Goal: Information Seeking & Learning: Learn about a topic

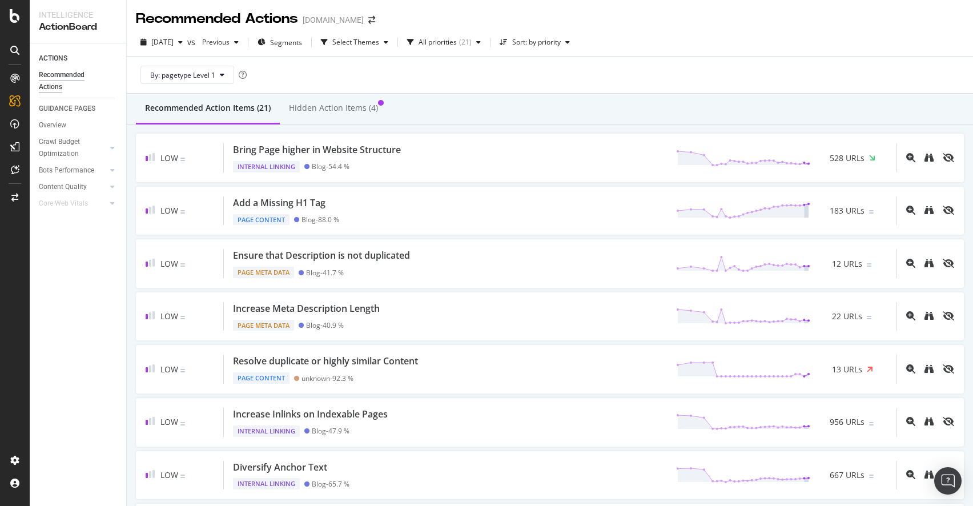
scroll to position [744, 0]
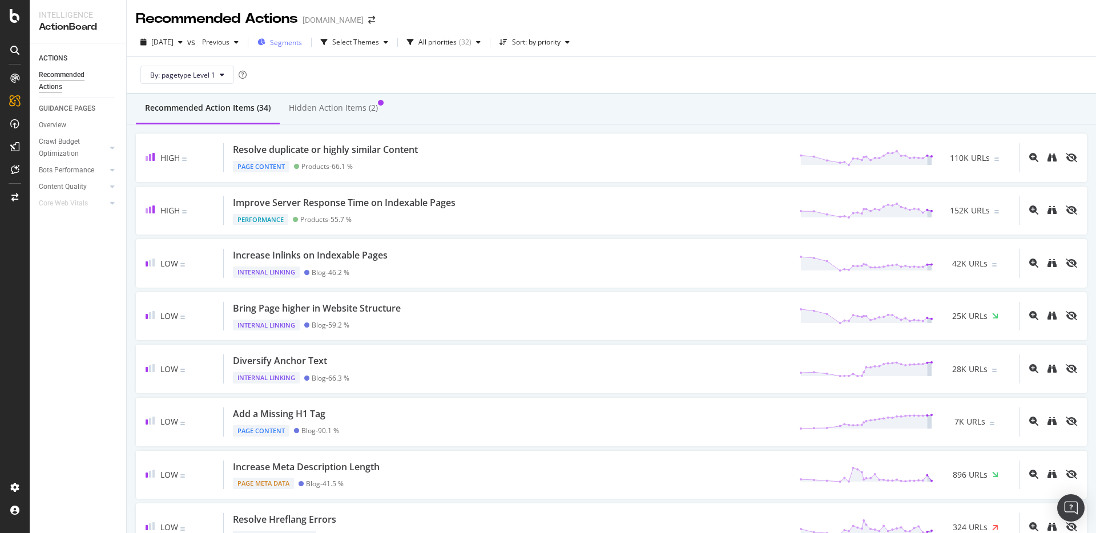
click at [302, 45] on span "Segments" at bounding box center [286, 43] width 32 height 10
click at [280, 43] on button "Segments" at bounding box center [280, 42] width 54 height 18
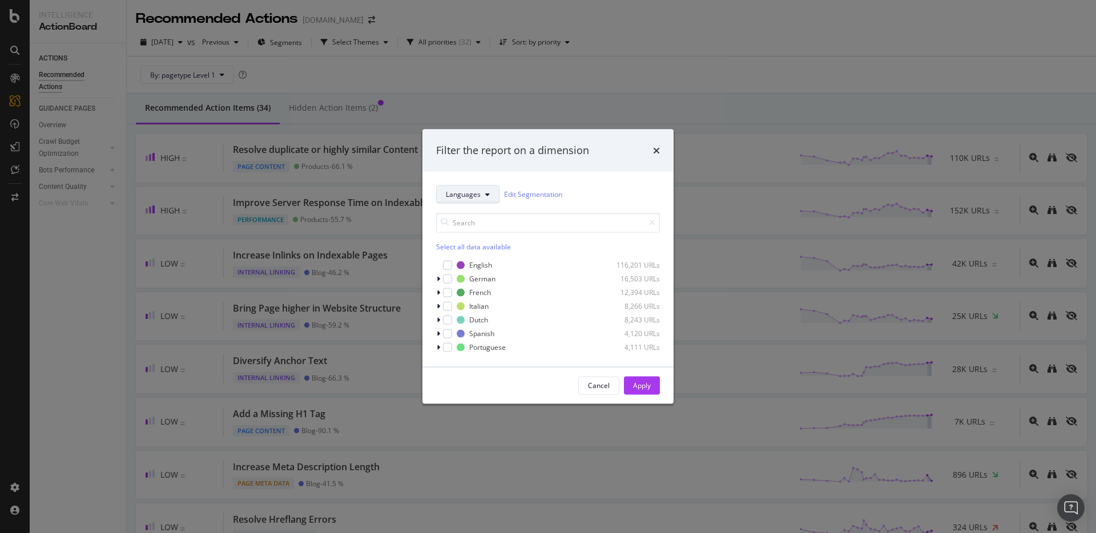
click at [479, 191] on span "Languages" at bounding box center [463, 195] width 35 height 10
click at [470, 240] on div "pagetype" at bounding box center [483, 235] width 92 height 17
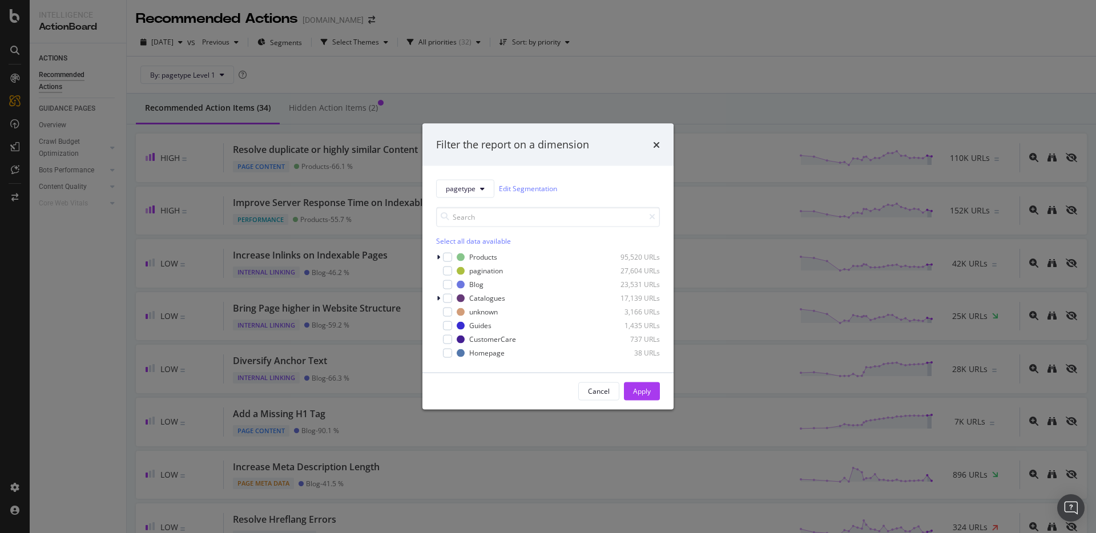
drag, startPoint x: 451, startPoint y: 236, endPoint x: 456, endPoint y: 244, distance: 9.5
click at [451, 236] on div "Select all data available" at bounding box center [548, 241] width 224 height 10
drag, startPoint x: 448, startPoint y: 270, endPoint x: 461, endPoint y: 286, distance: 20.3
click at [448, 270] on icon "modal" at bounding box center [447, 271] width 5 height 6
click at [650, 395] on div "Apply" at bounding box center [642, 392] width 18 height 10
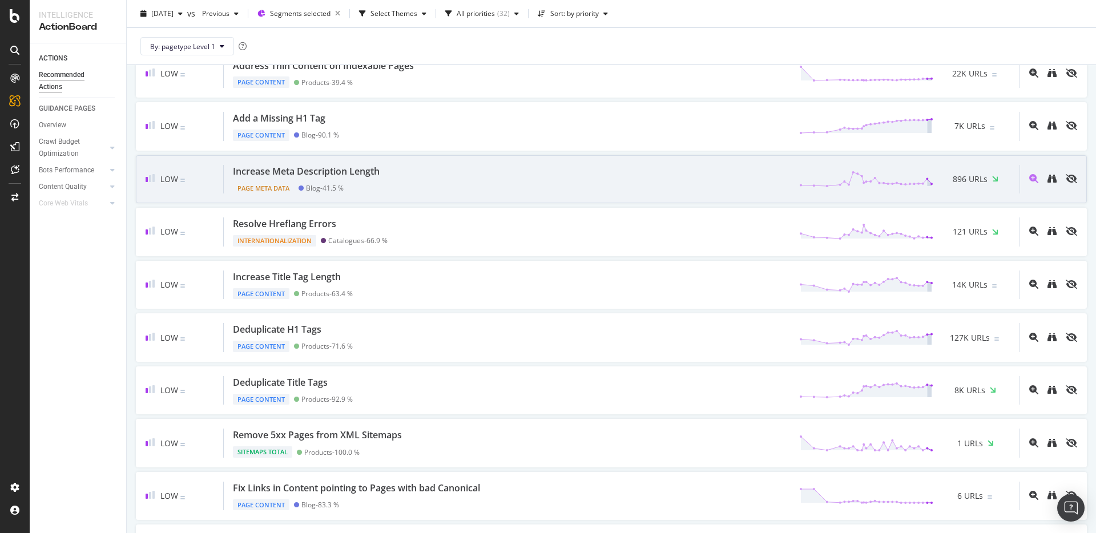
scroll to position [399, 0]
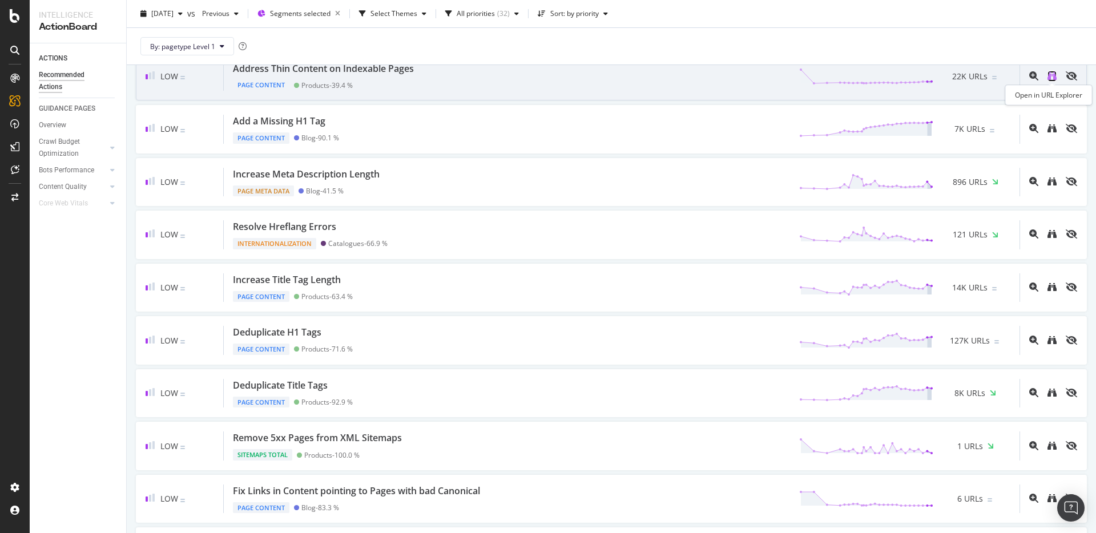
click at [1055, 78] on icon "binoculars" at bounding box center [1052, 75] width 9 height 9
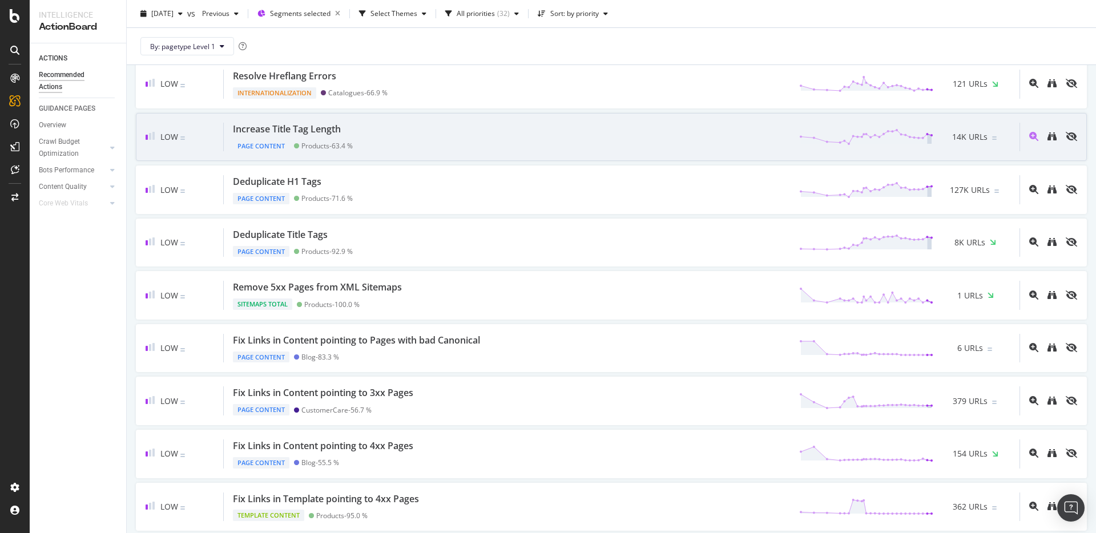
scroll to position [551, 0]
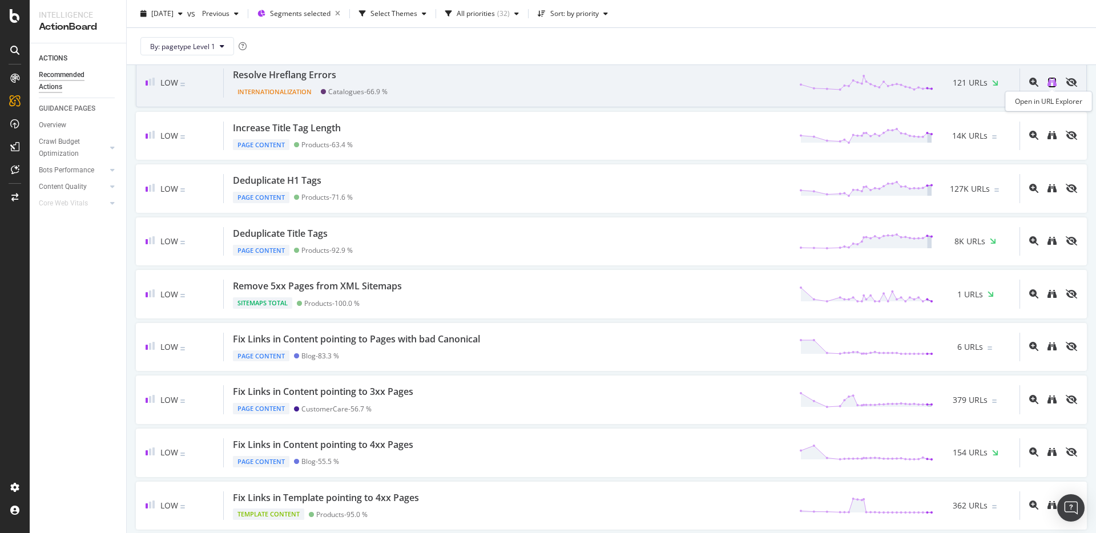
click at [1052, 83] on icon "binoculars" at bounding box center [1052, 82] width 9 height 9
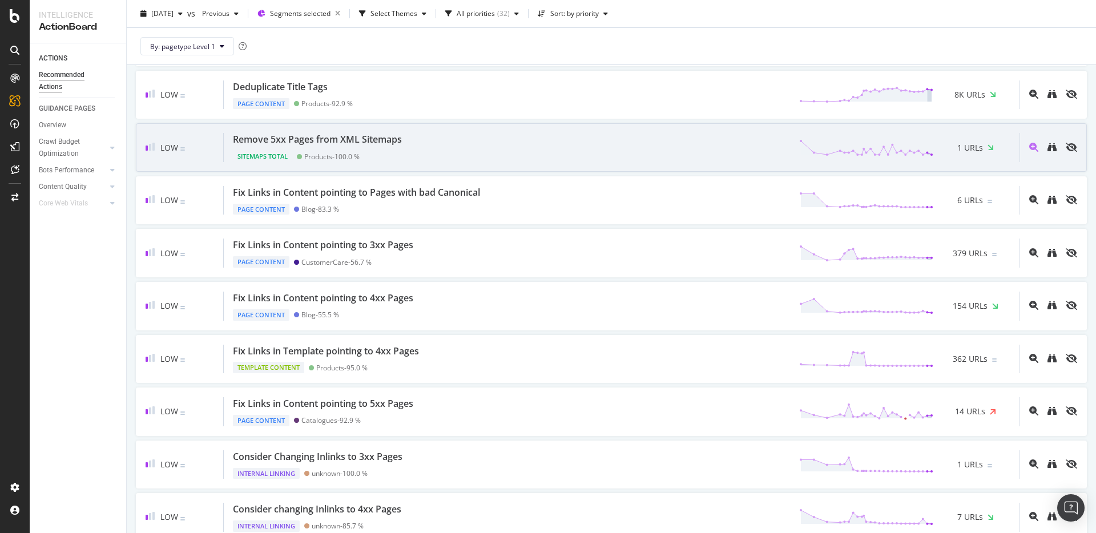
scroll to position [704, 0]
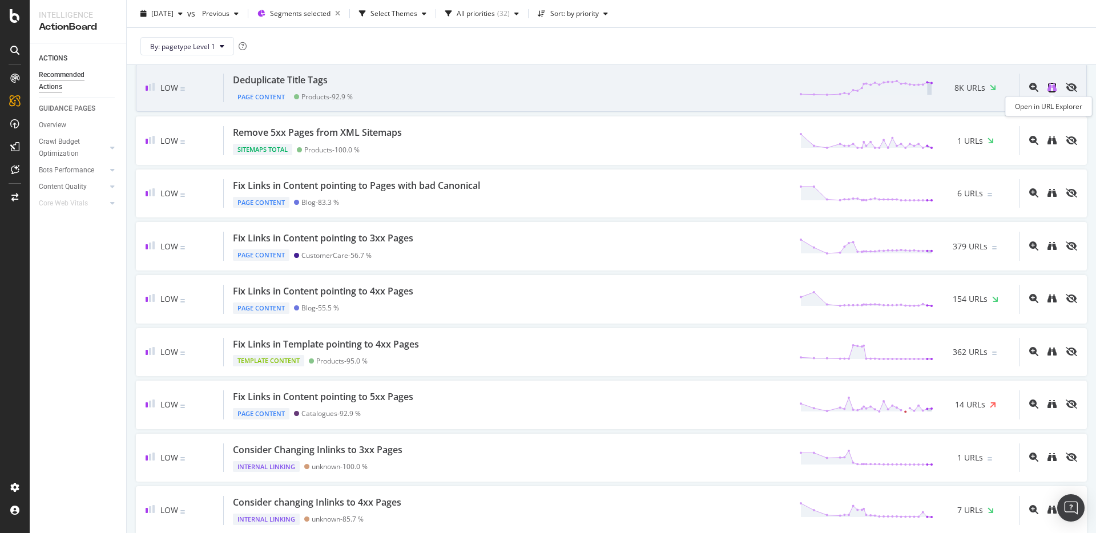
click at [1054, 91] on icon "binoculars" at bounding box center [1052, 87] width 9 height 9
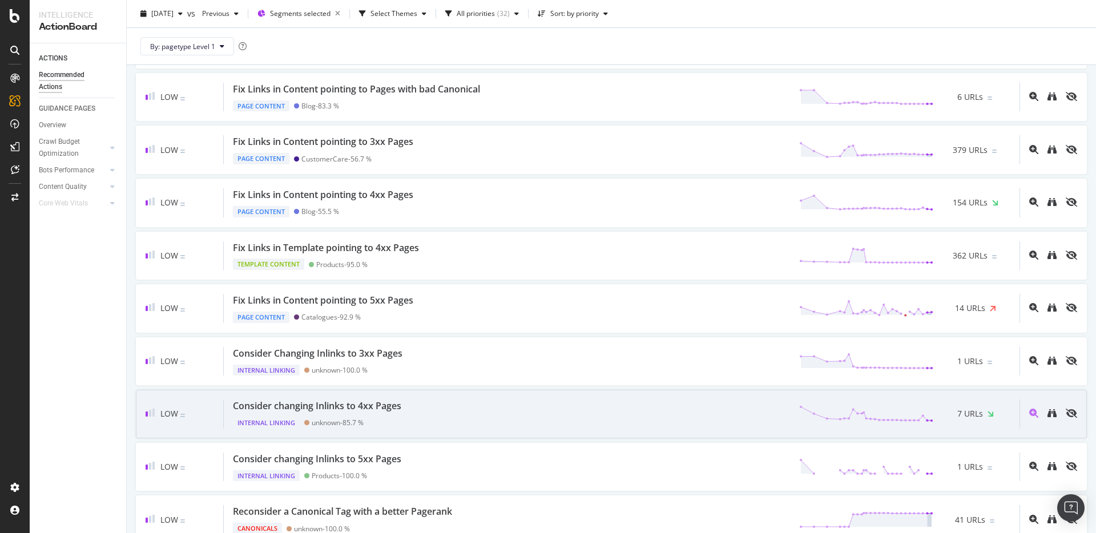
scroll to position [802, 0]
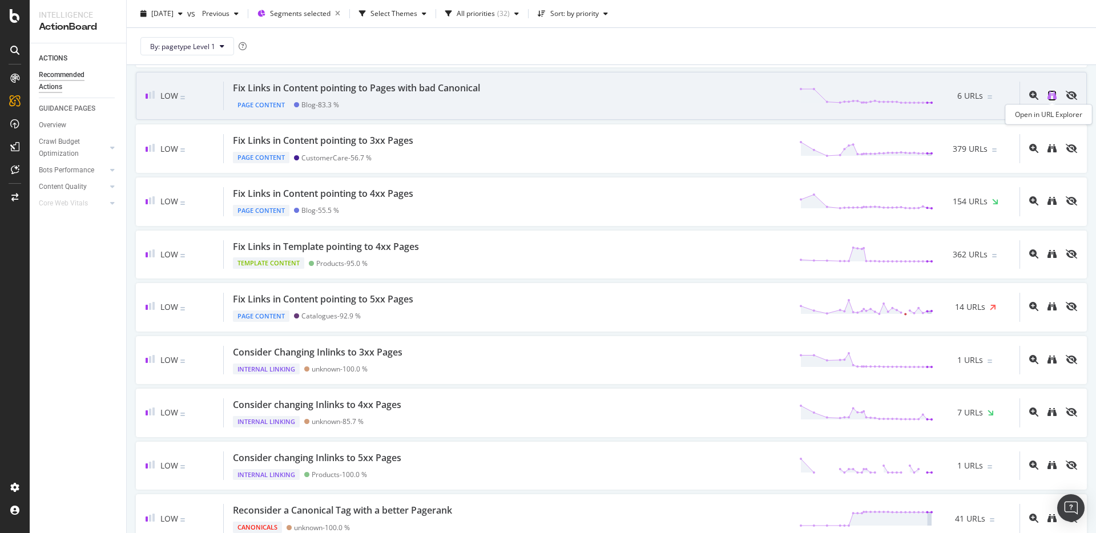
click at [1052, 91] on icon "binoculars" at bounding box center [1052, 95] width 9 height 9
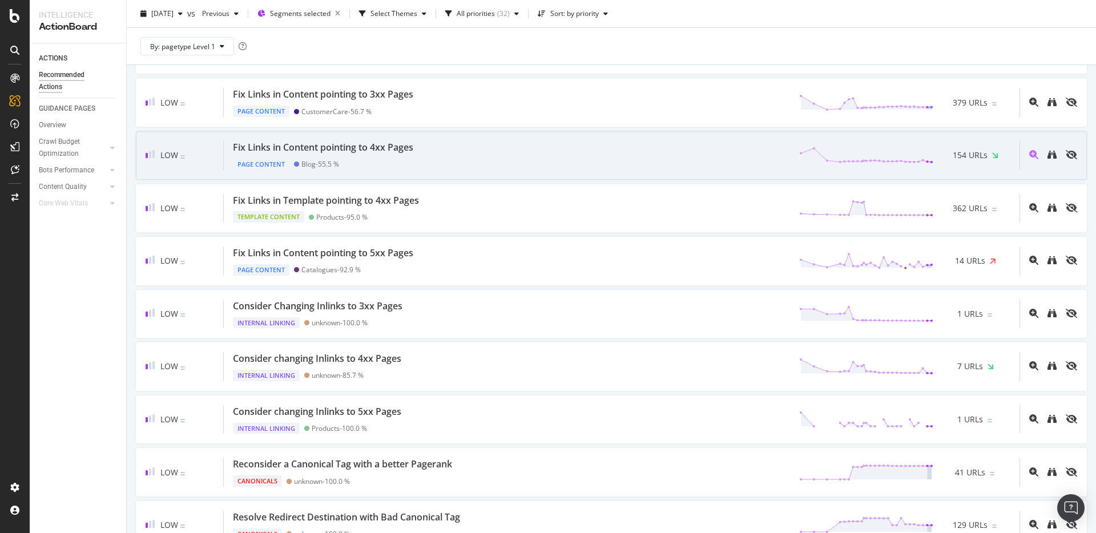
scroll to position [846, 0]
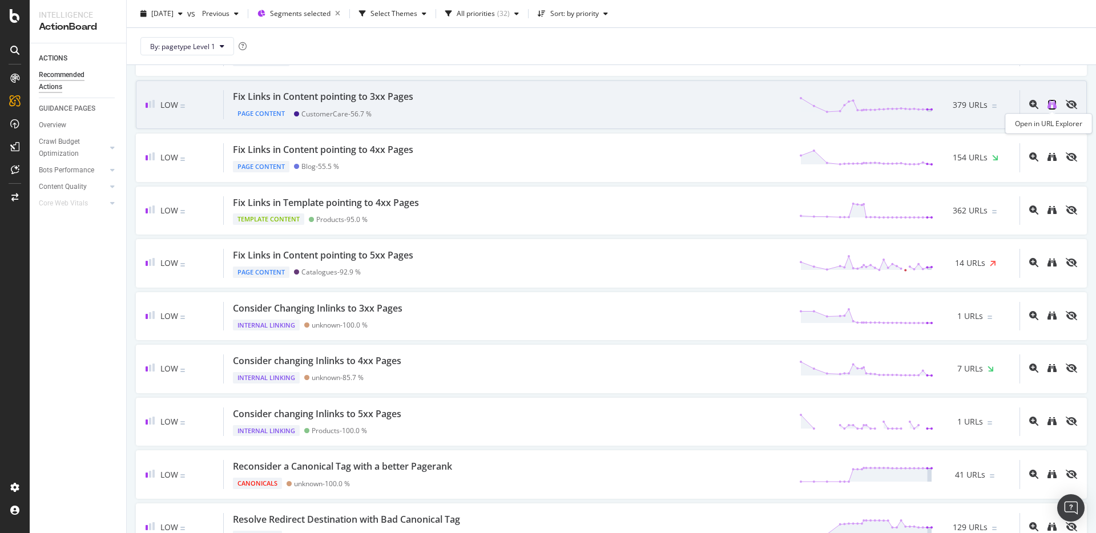
click at [1051, 103] on icon "binoculars" at bounding box center [1052, 104] width 9 height 9
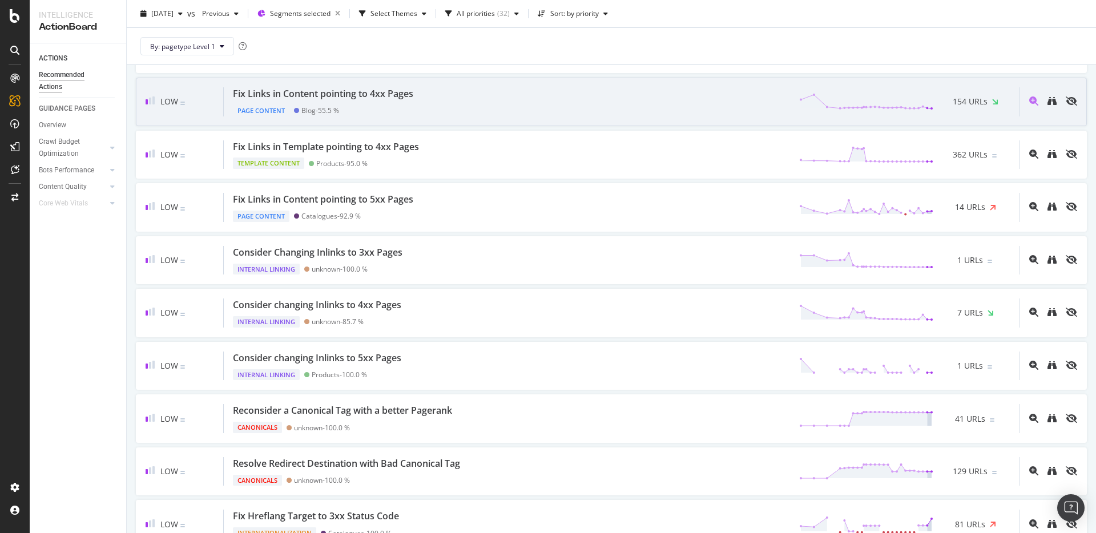
scroll to position [910, 0]
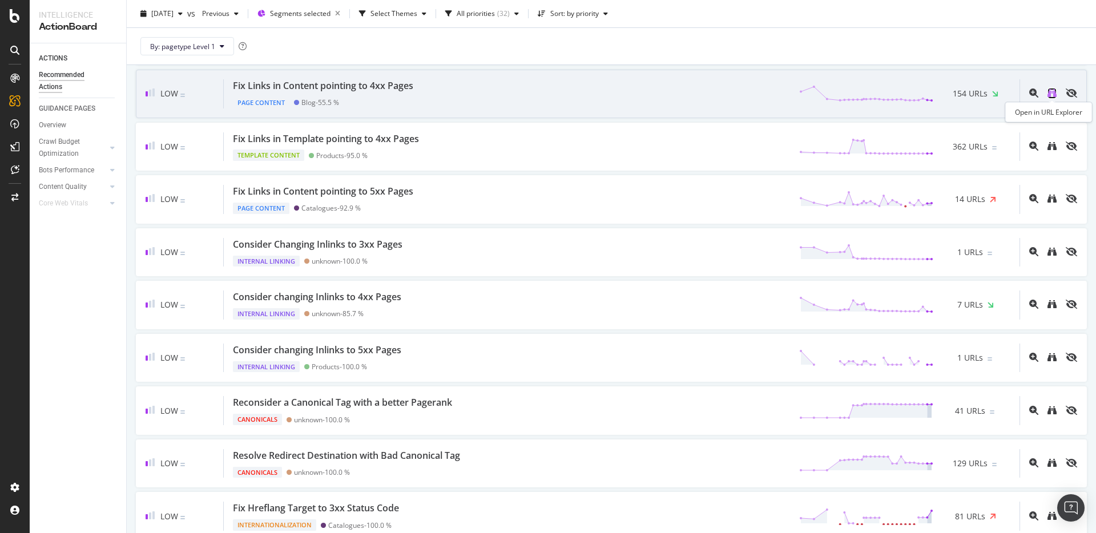
click at [1055, 93] on icon "binoculars" at bounding box center [1052, 93] width 9 height 9
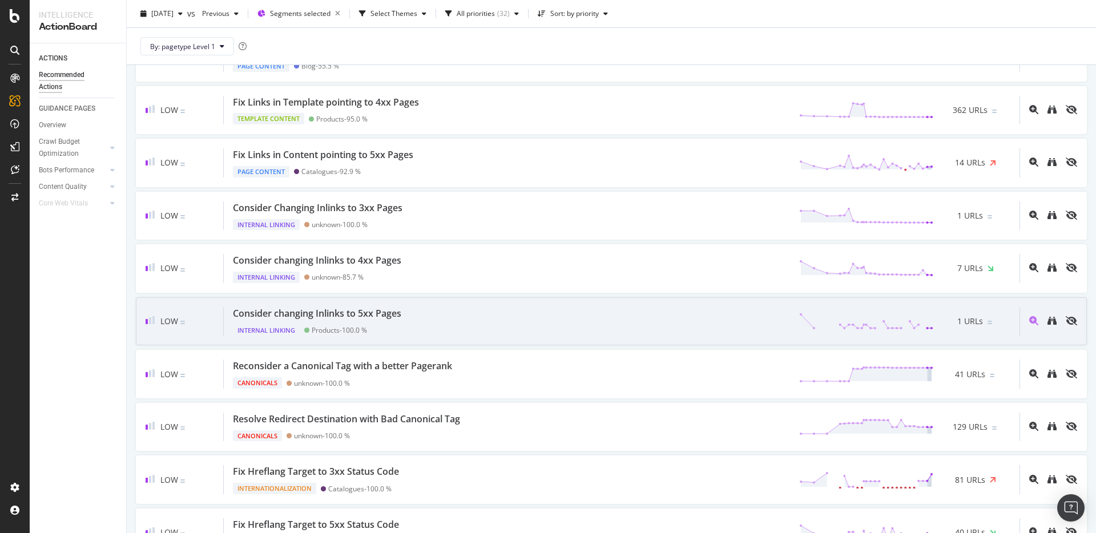
scroll to position [948, 0]
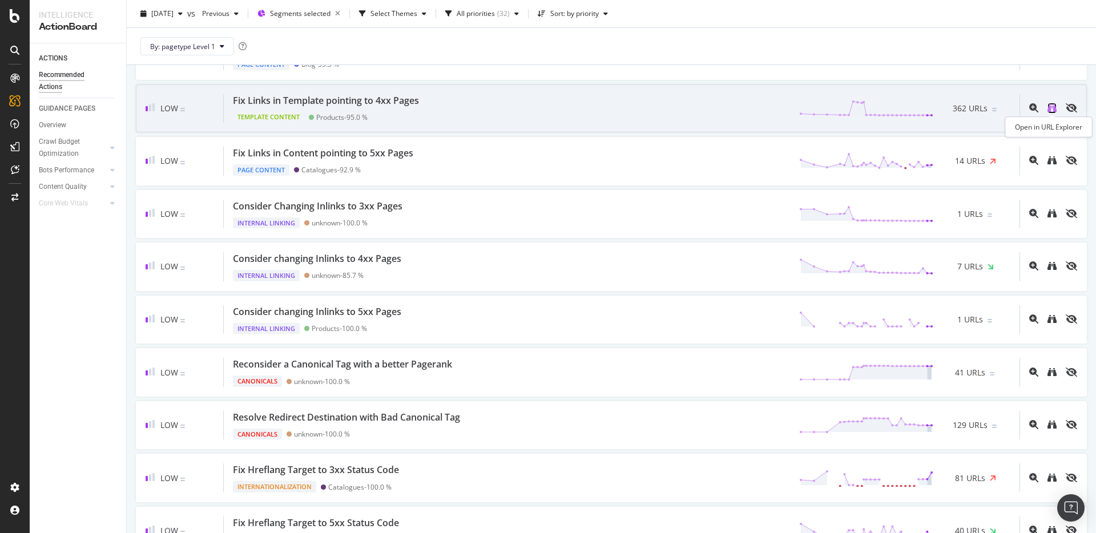
click at [1051, 107] on icon "binoculars" at bounding box center [1052, 107] width 9 height 9
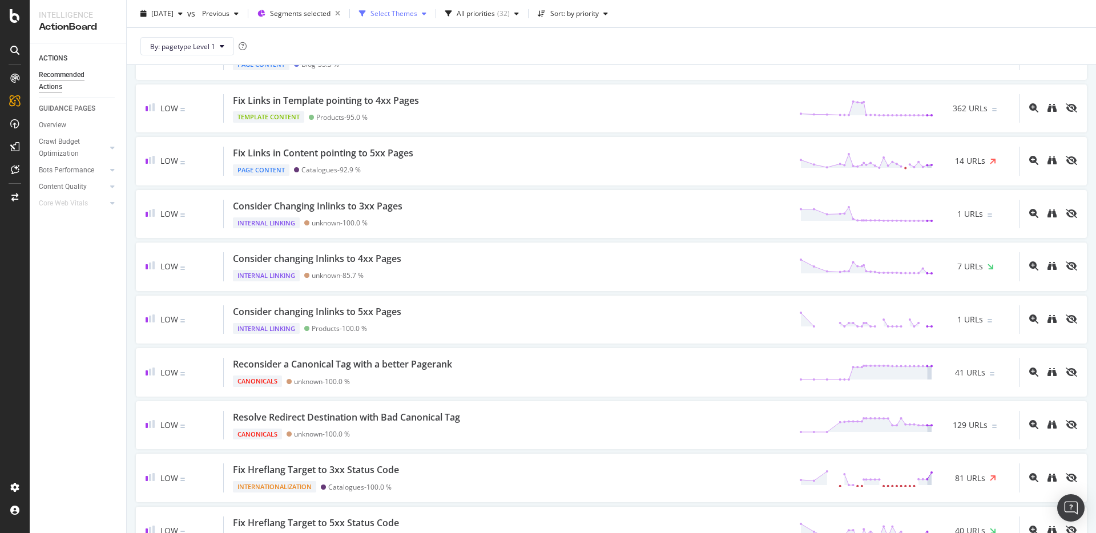
click at [415, 17] on div "Select Themes" at bounding box center [394, 13] width 47 height 7
click at [588, 49] on div "By: pagetype Level 1" at bounding box center [611, 46] width 951 height 37
click at [331, 15] on span "Segments selected" at bounding box center [300, 14] width 61 height 10
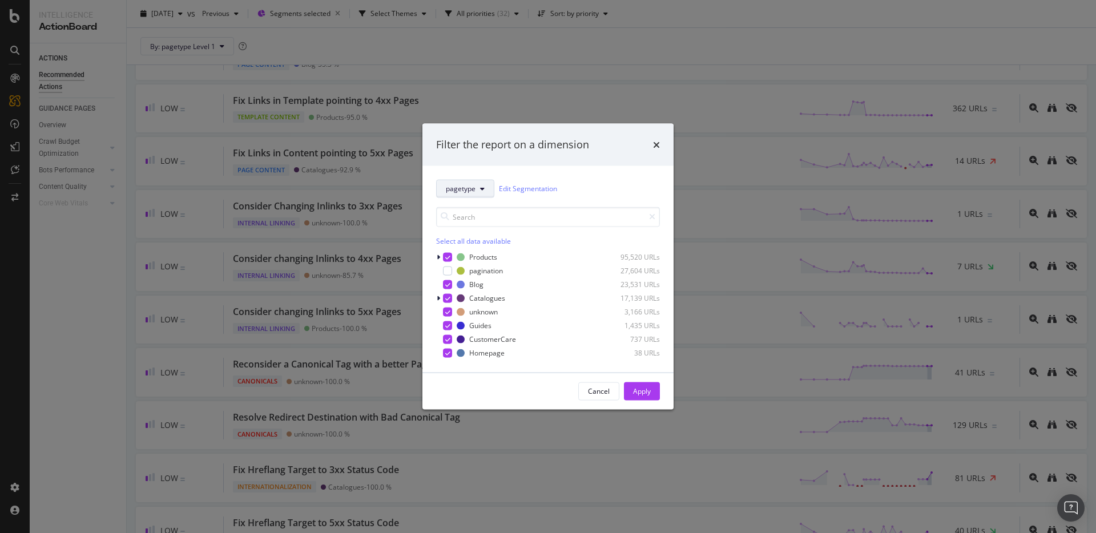
click at [482, 194] on button "pagetype" at bounding box center [465, 188] width 58 height 18
click at [479, 249] on span "Markets" at bounding box center [483, 251] width 74 height 10
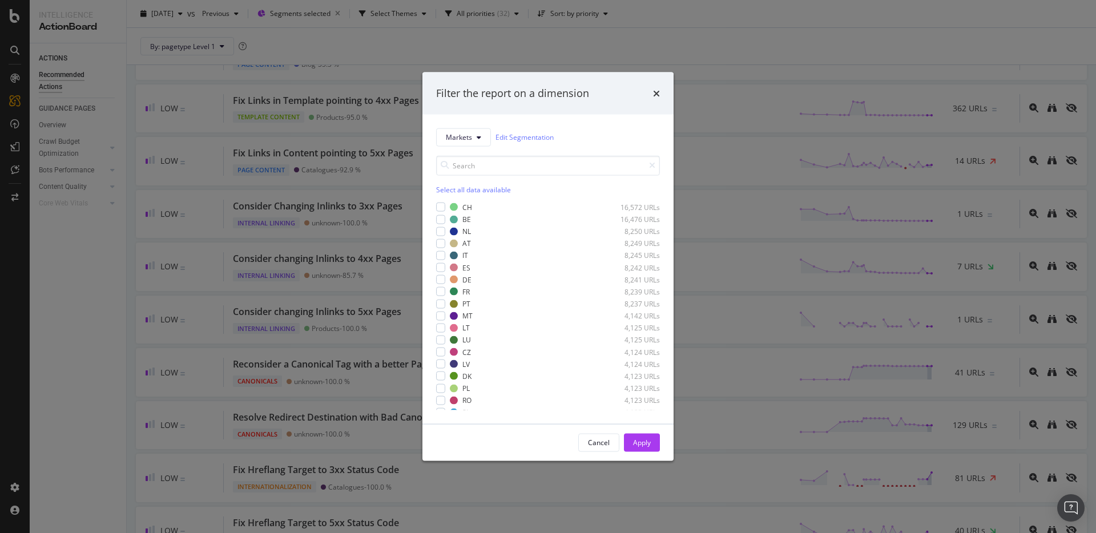
click at [453, 186] on div "Select all data available" at bounding box center [548, 189] width 224 height 10
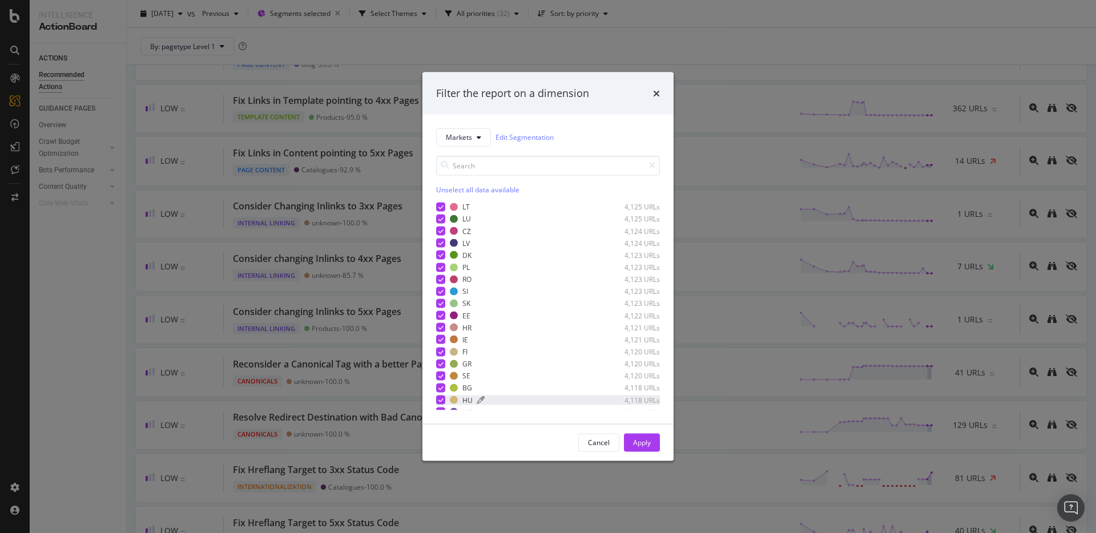
scroll to position [140, 0]
drag, startPoint x: 440, startPoint y: 393, endPoint x: 443, endPoint y: 409, distance: 16.7
click at [440, 393] on icon "modal" at bounding box center [441, 394] width 5 height 6
drag, startPoint x: 653, startPoint y: 438, endPoint x: 557, endPoint y: 253, distance: 208.4
click at [653, 438] on button "Apply" at bounding box center [642, 442] width 36 height 18
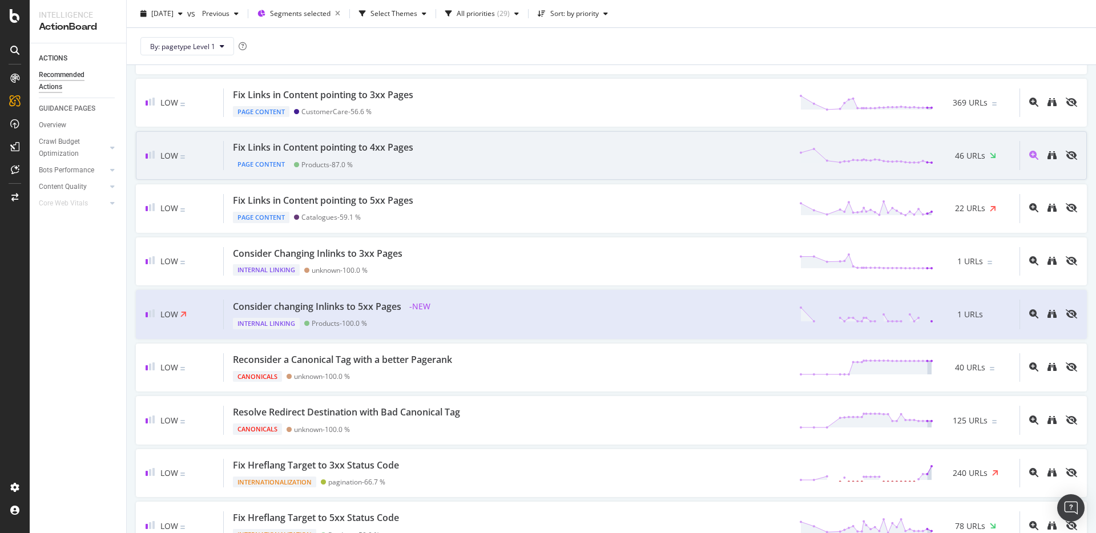
scroll to position [845, 0]
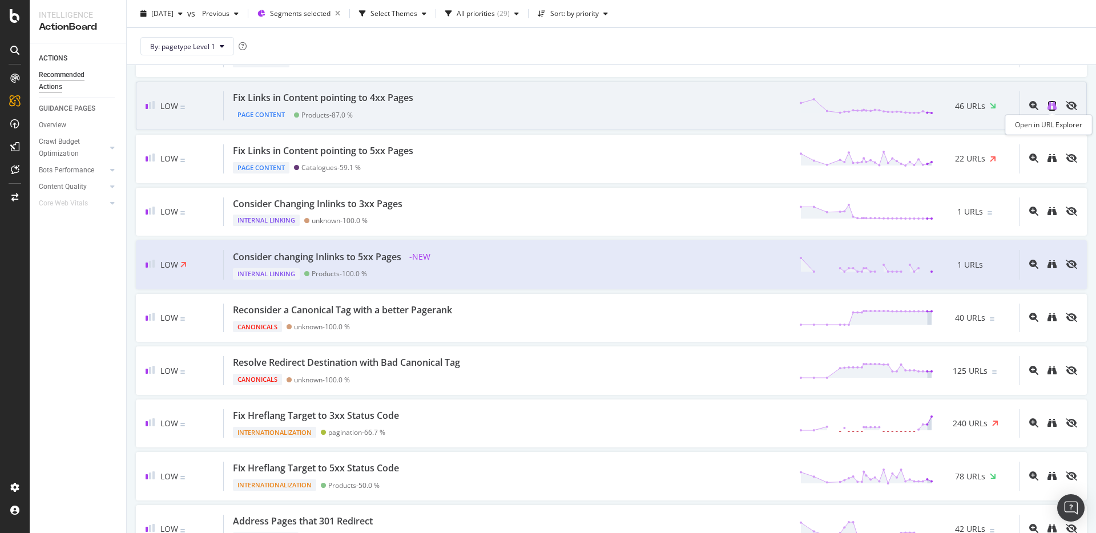
click at [1054, 110] on icon "binoculars" at bounding box center [1052, 105] width 9 height 9
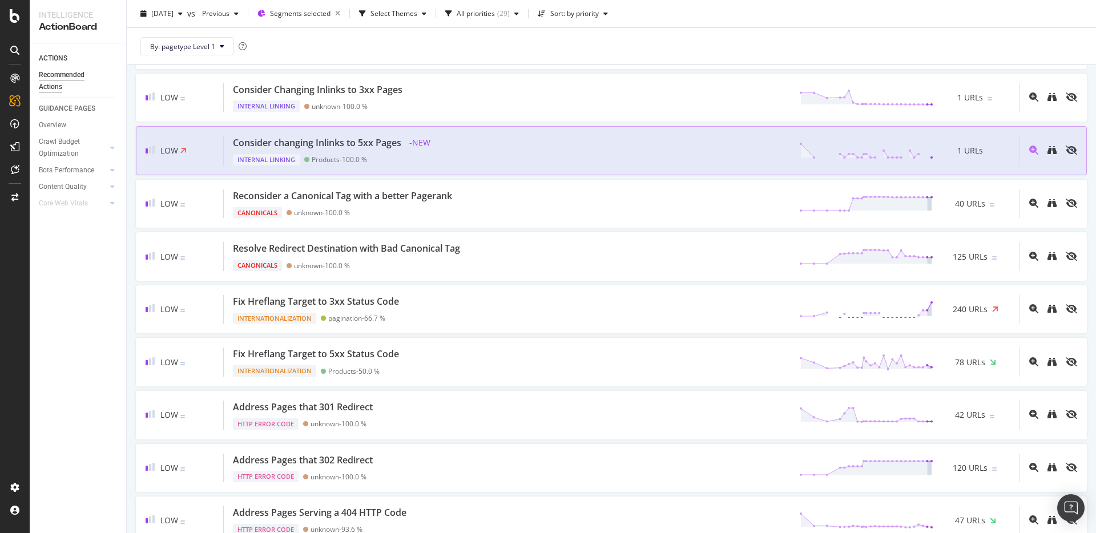
scroll to position [959, 0]
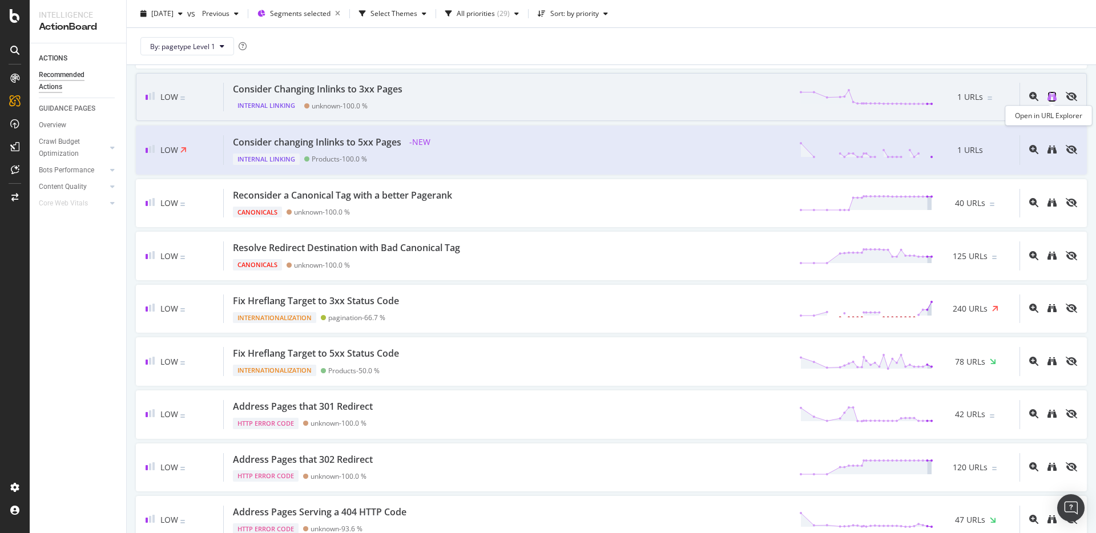
click at [1049, 100] on icon "binoculars" at bounding box center [1052, 96] width 9 height 9
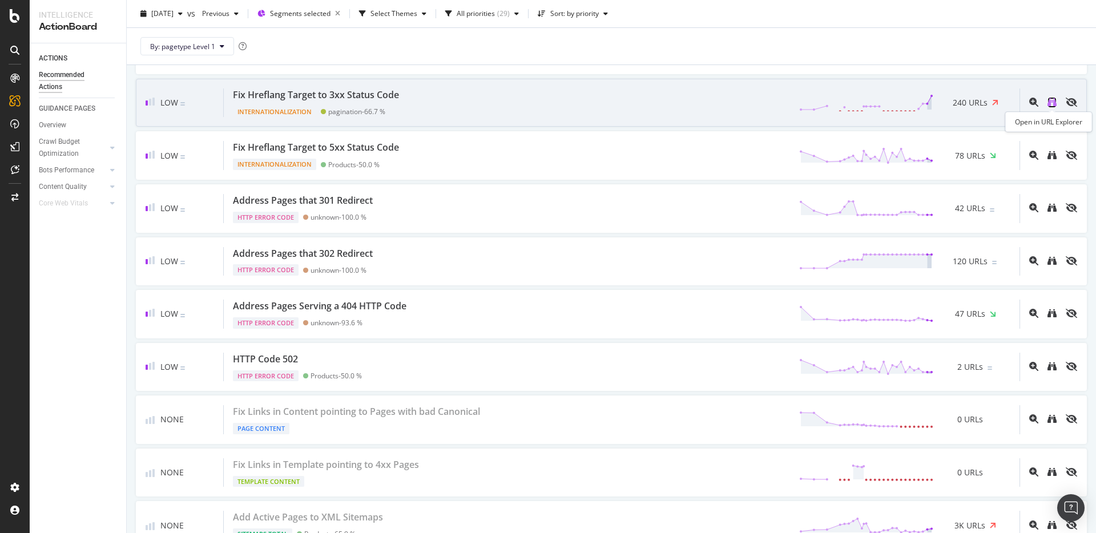
scroll to position [1164, 0]
click at [1048, 99] on icon "binoculars" at bounding box center [1052, 103] width 9 height 9
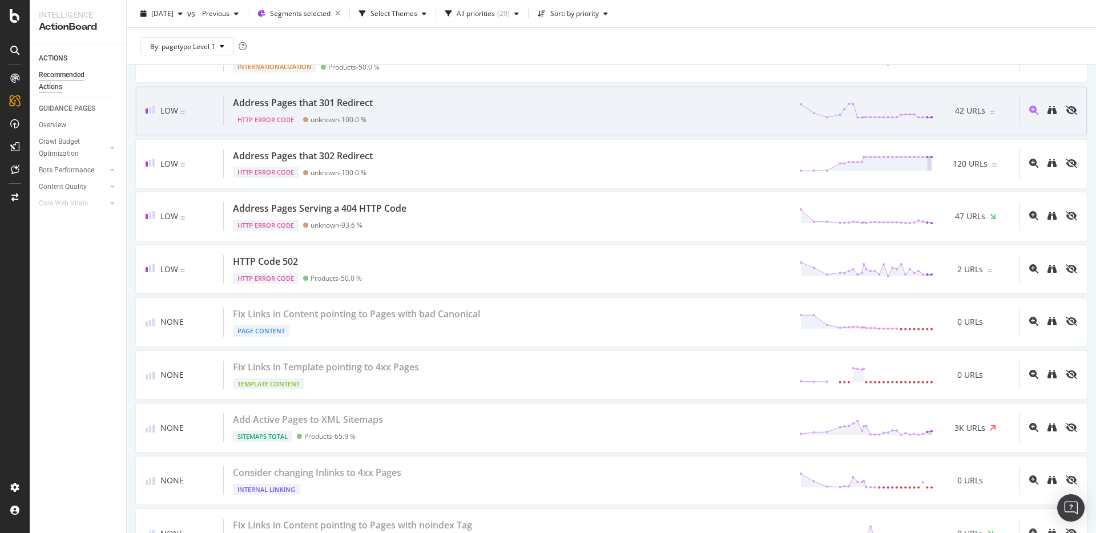
scroll to position [1277, 0]
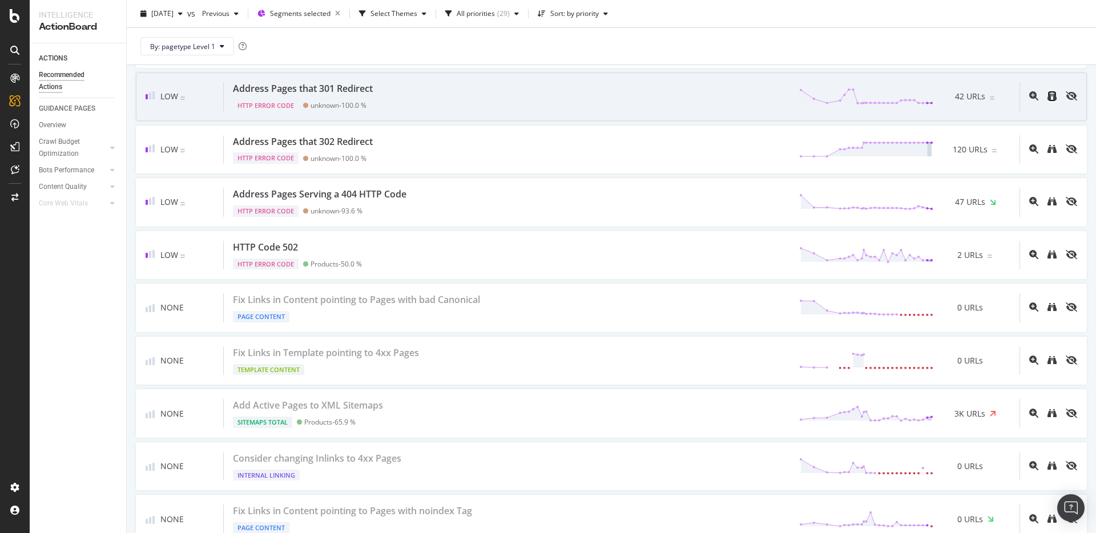
click at [1055, 101] on link at bounding box center [1052, 96] width 9 height 11
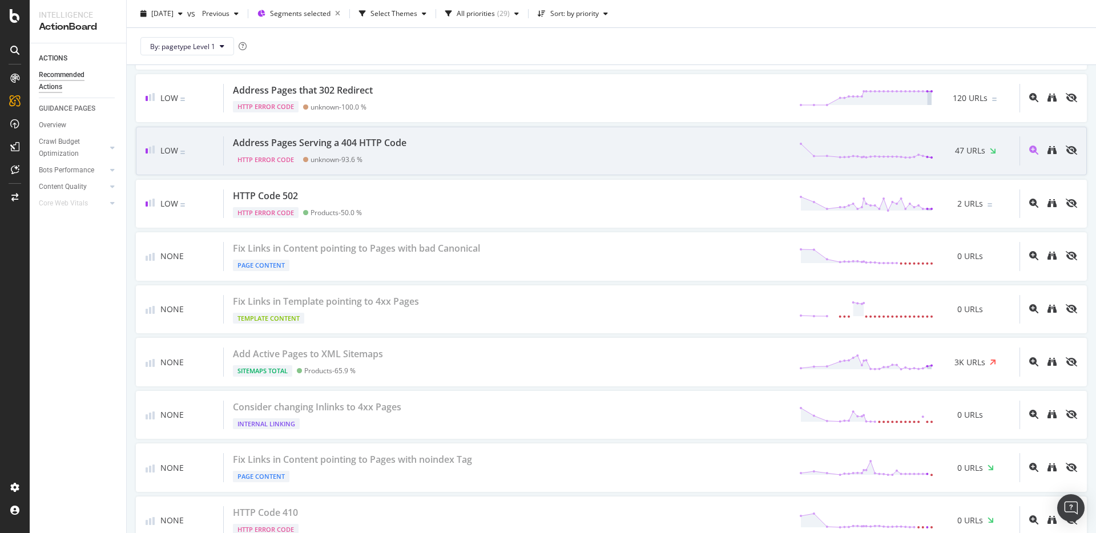
scroll to position [1331, 0]
click at [1052, 148] on icon "binoculars" at bounding box center [1052, 148] width 9 height 9
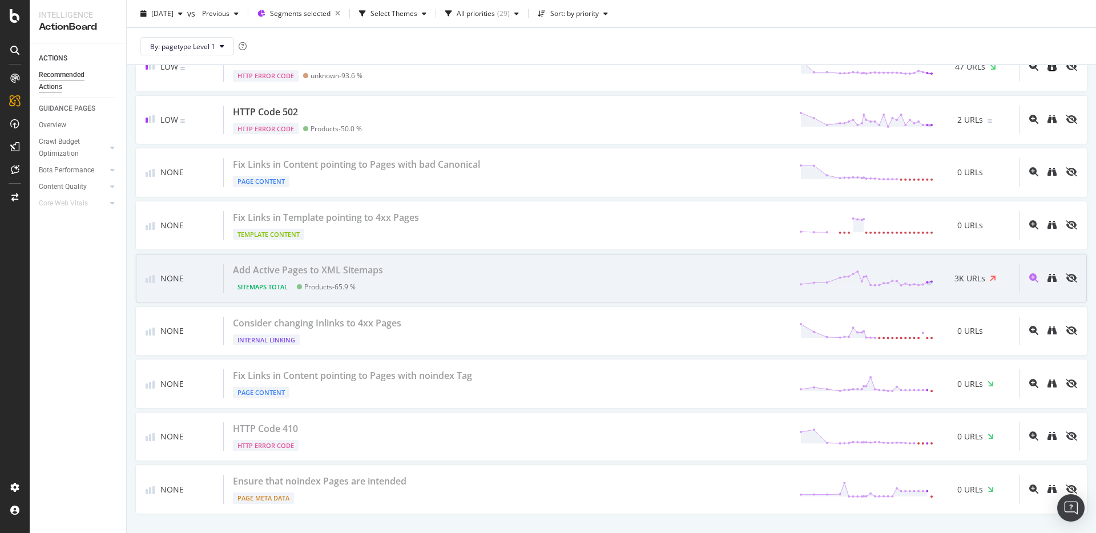
scroll to position [1442, 0]
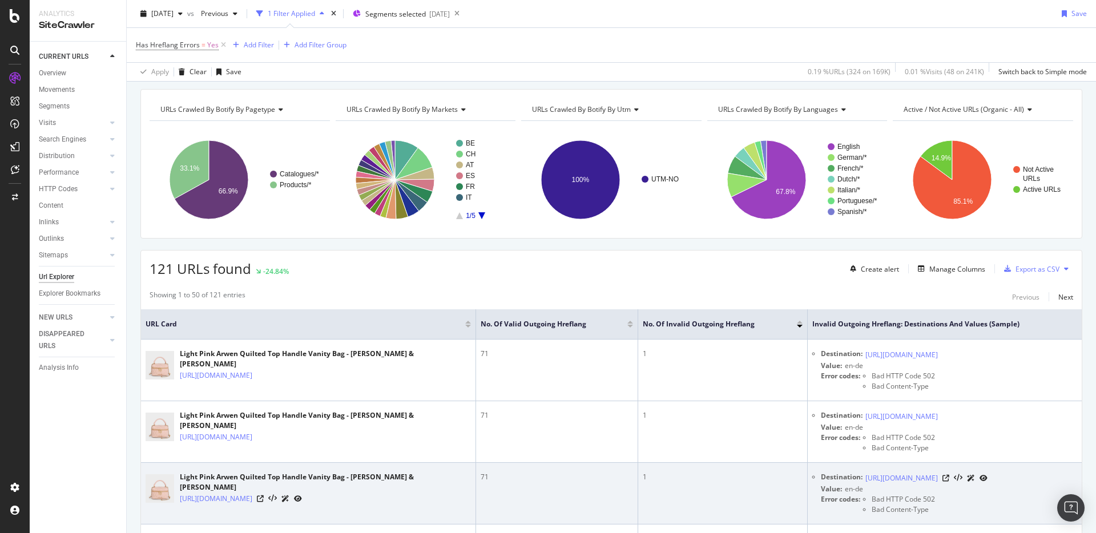
scroll to position [39, 0]
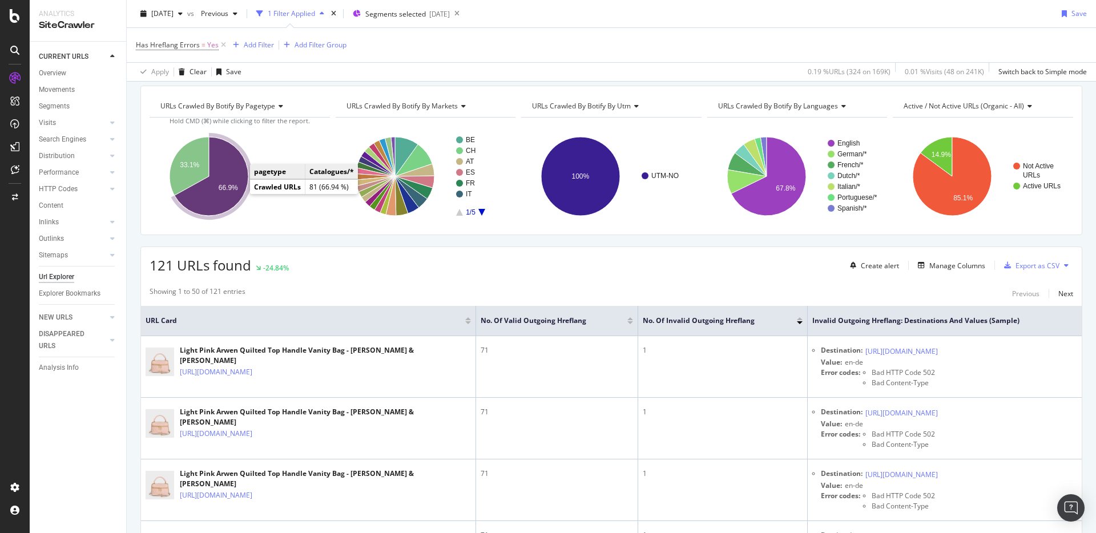
click at [232, 188] on text "66.9%" at bounding box center [228, 188] width 19 height 8
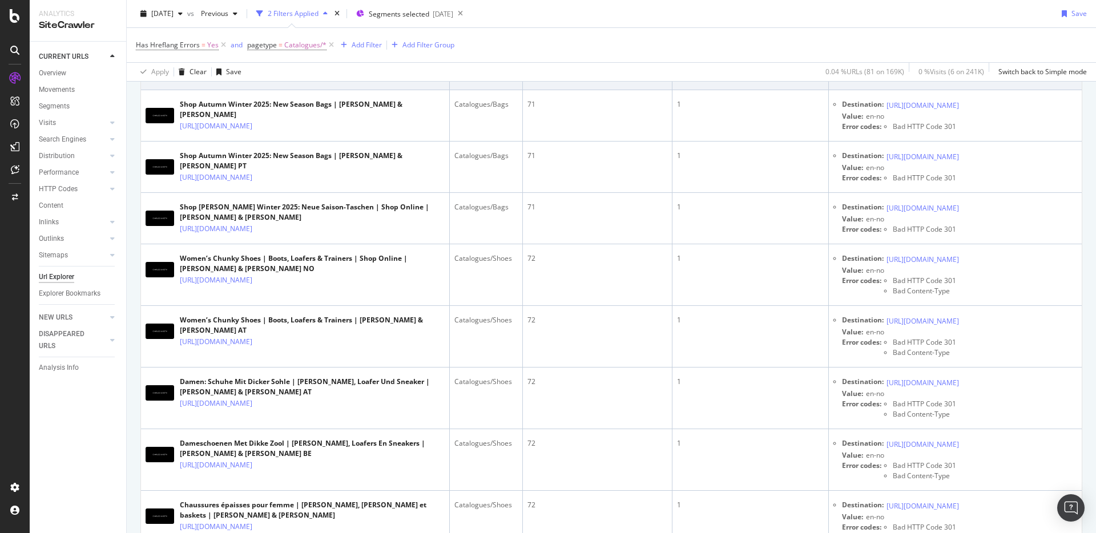
scroll to position [1938, 0]
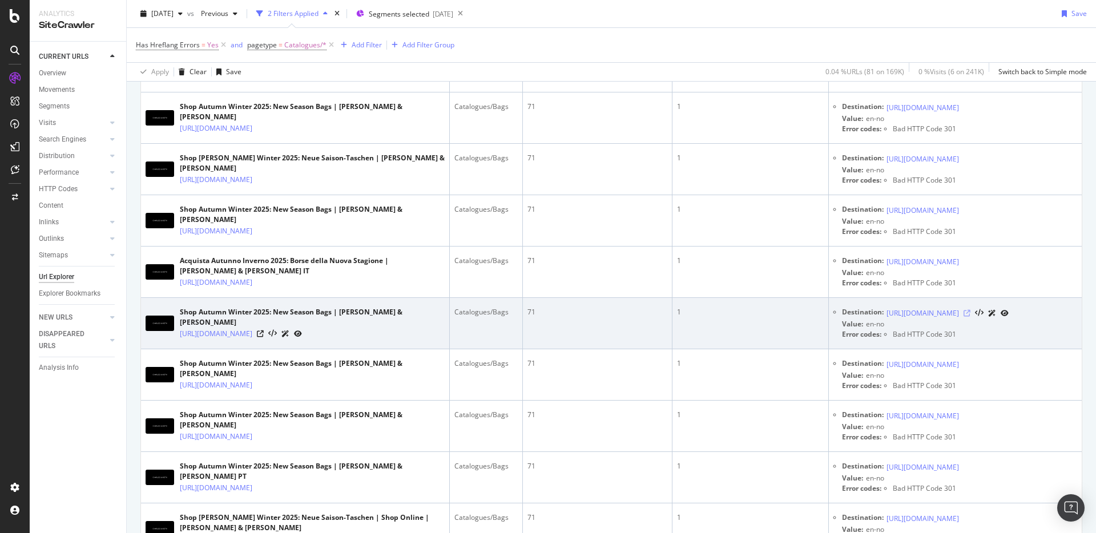
click at [971, 315] on icon at bounding box center [967, 313] width 7 height 7
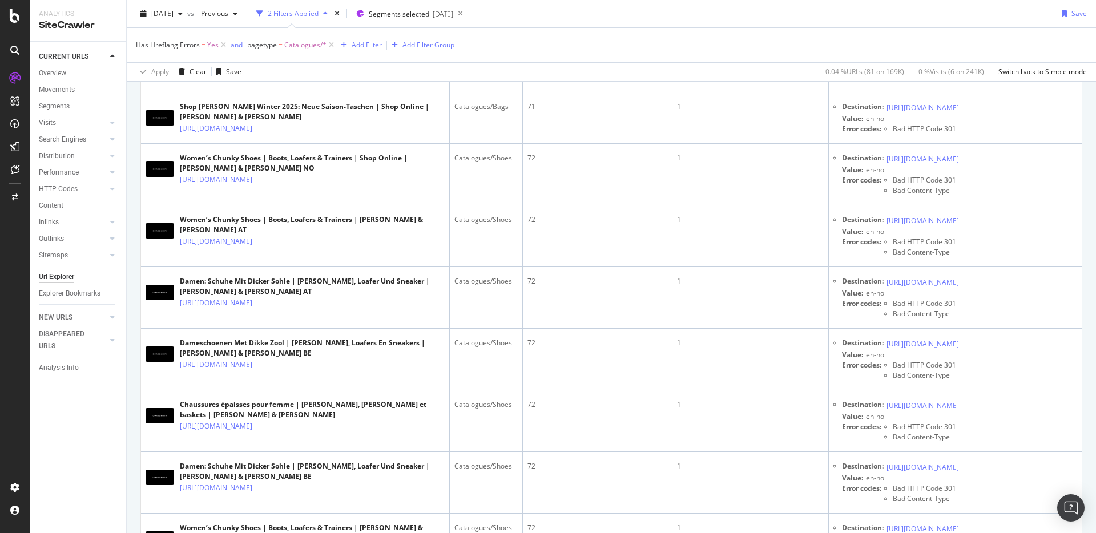
scroll to position [2580, 0]
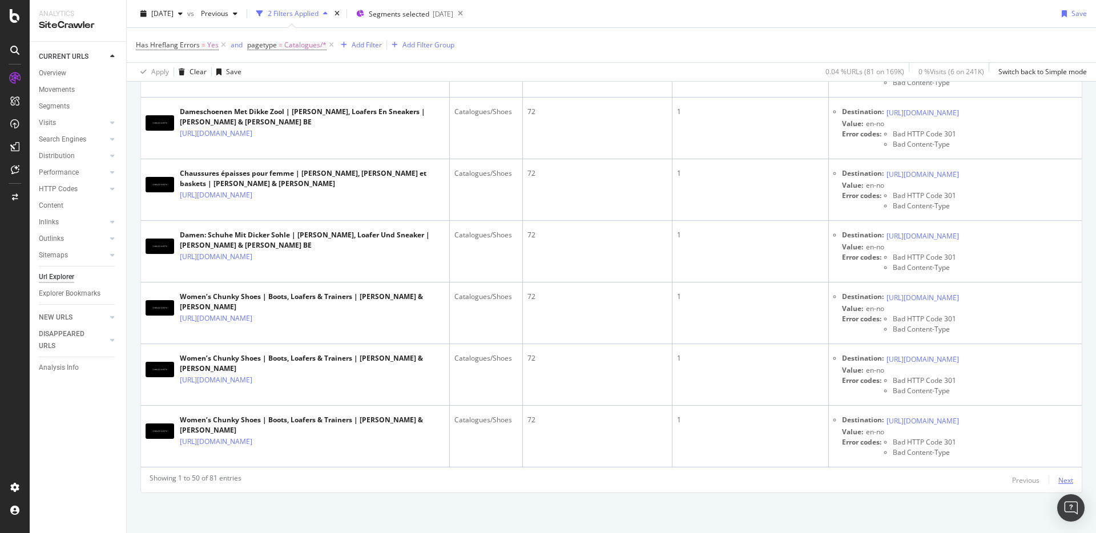
click at [1067, 479] on div "Next" at bounding box center [1066, 481] width 15 height 10
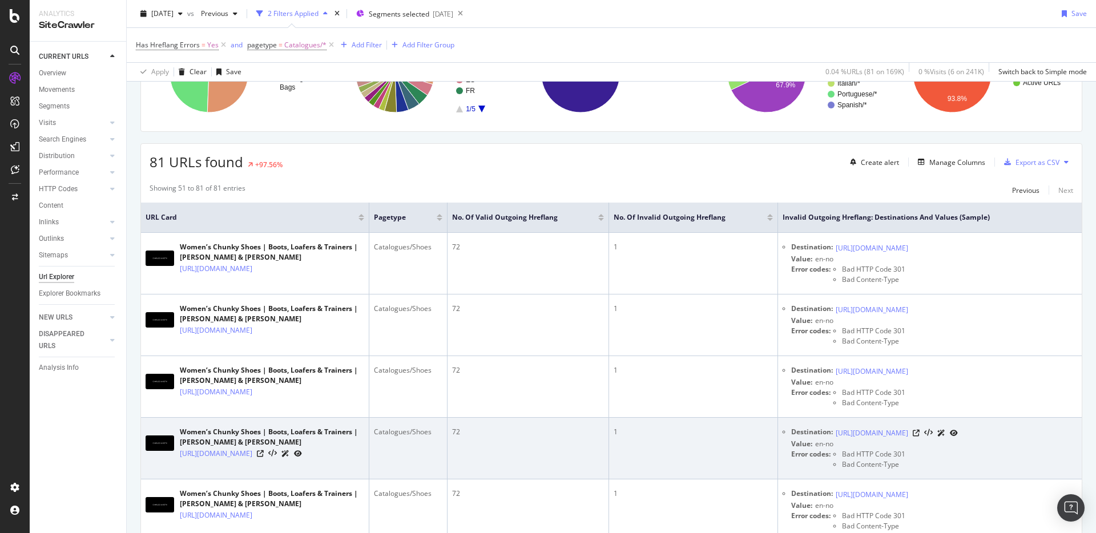
scroll to position [176, 0]
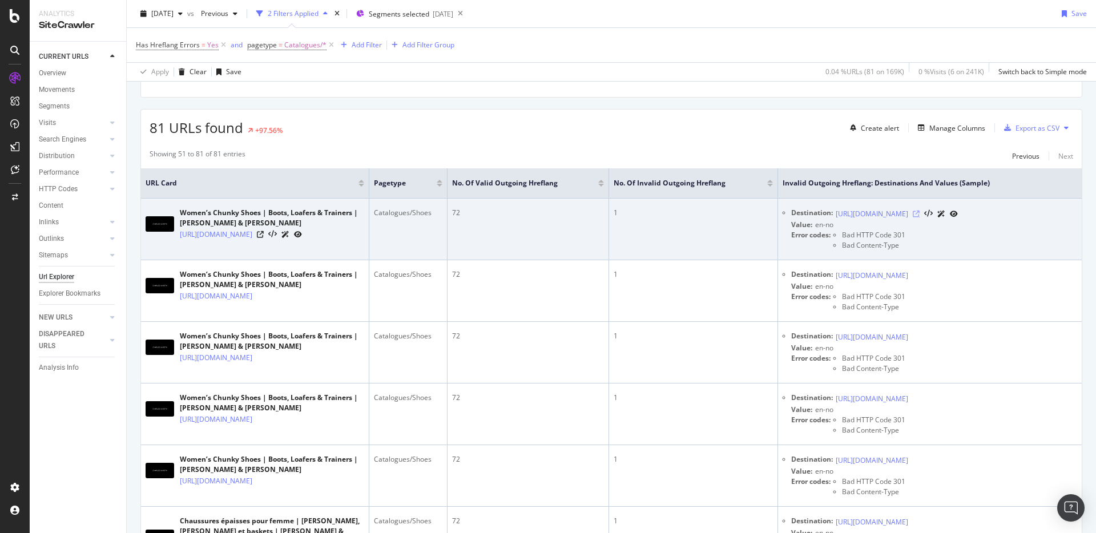
click at [920, 214] on icon at bounding box center [916, 214] width 7 height 7
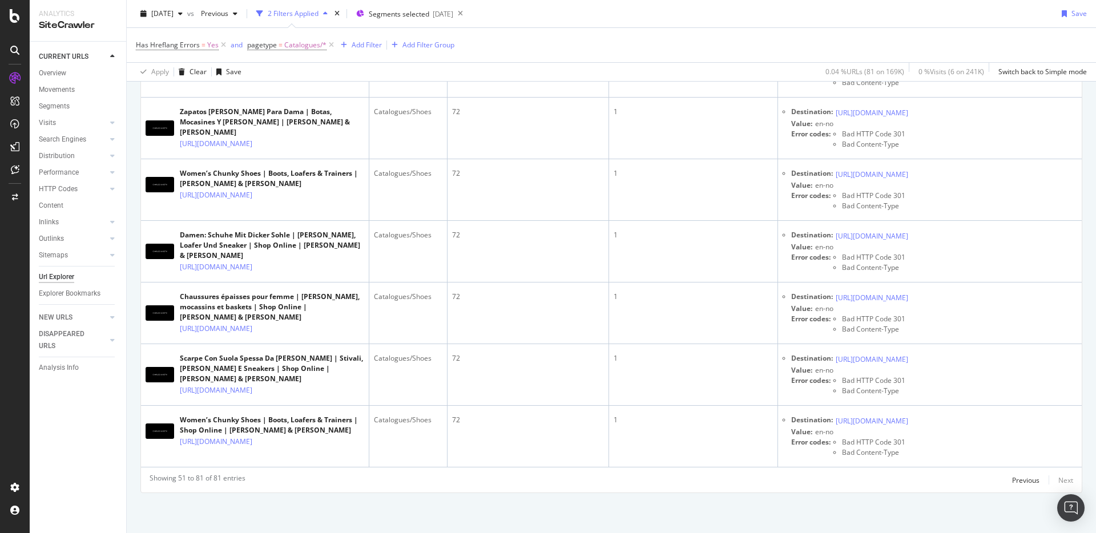
scroll to position [1831, 0]
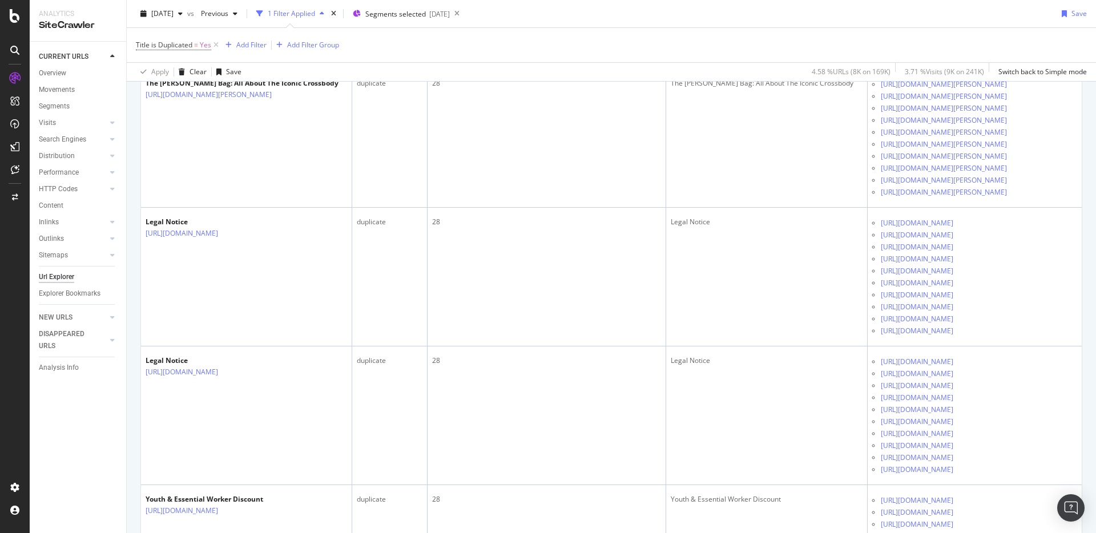
scroll to position [1609, 0]
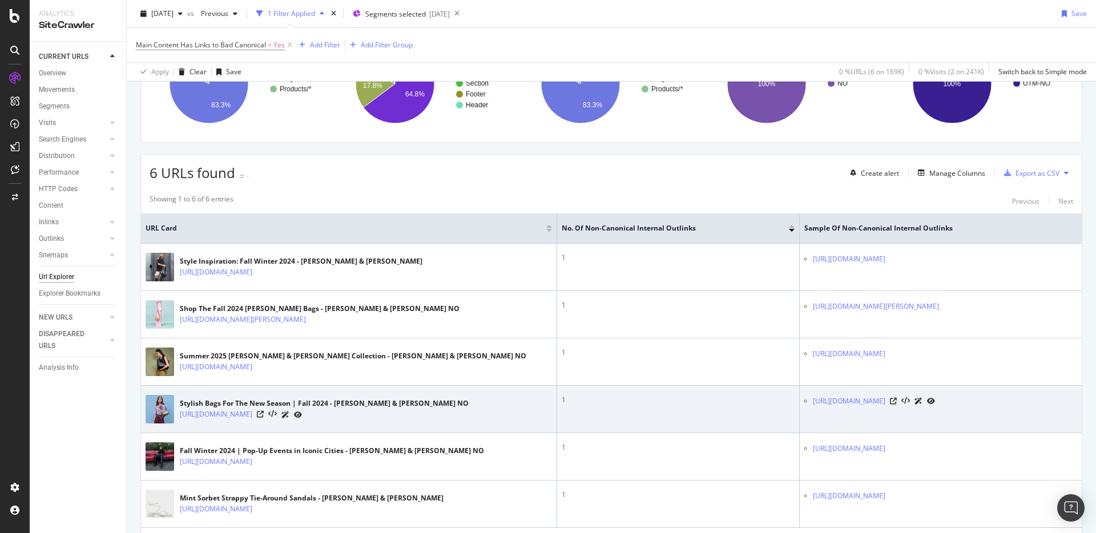
scroll to position [164, 0]
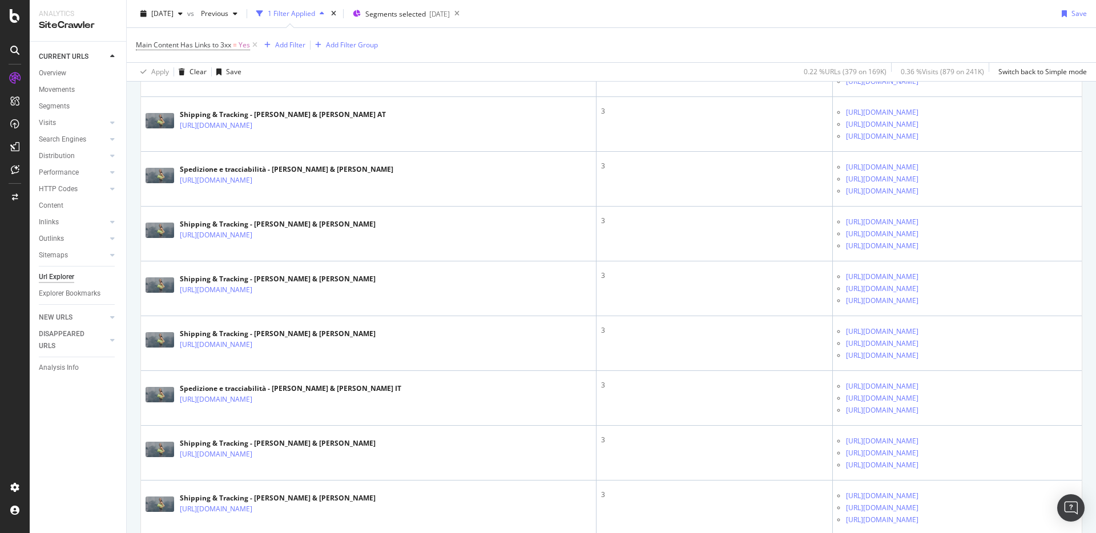
scroll to position [2622, 0]
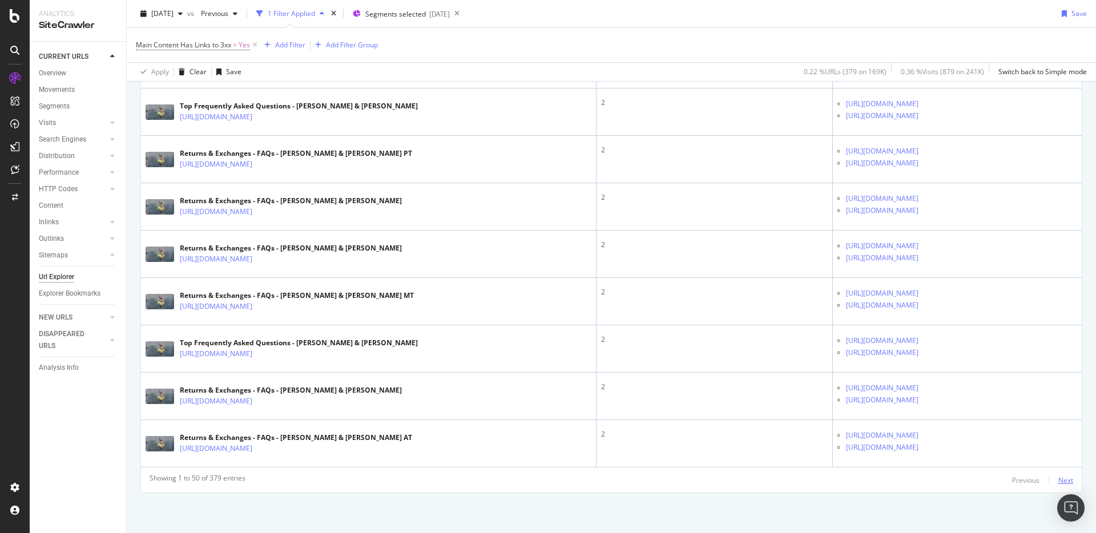
click at [1068, 481] on div "Next" at bounding box center [1066, 481] width 15 height 10
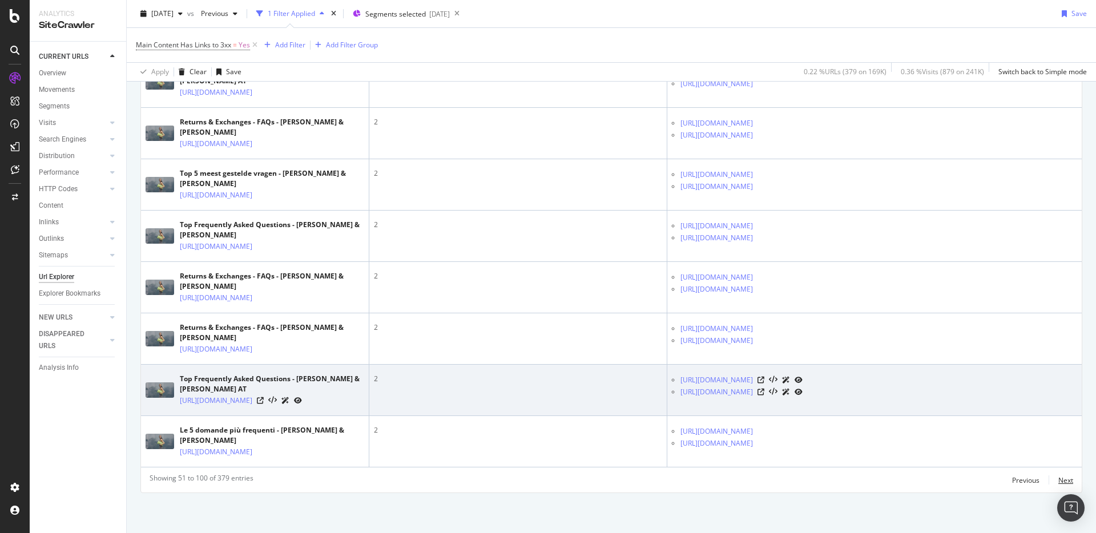
scroll to position [3303, 0]
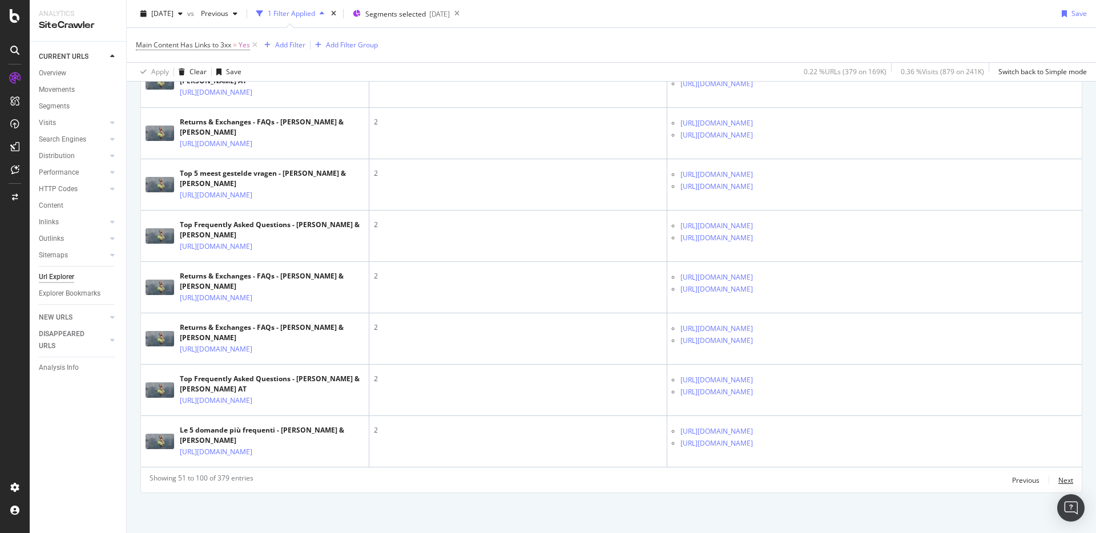
click at [1059, 481] on div "Next" at bounding box center [1066, 481] width 15 height 10
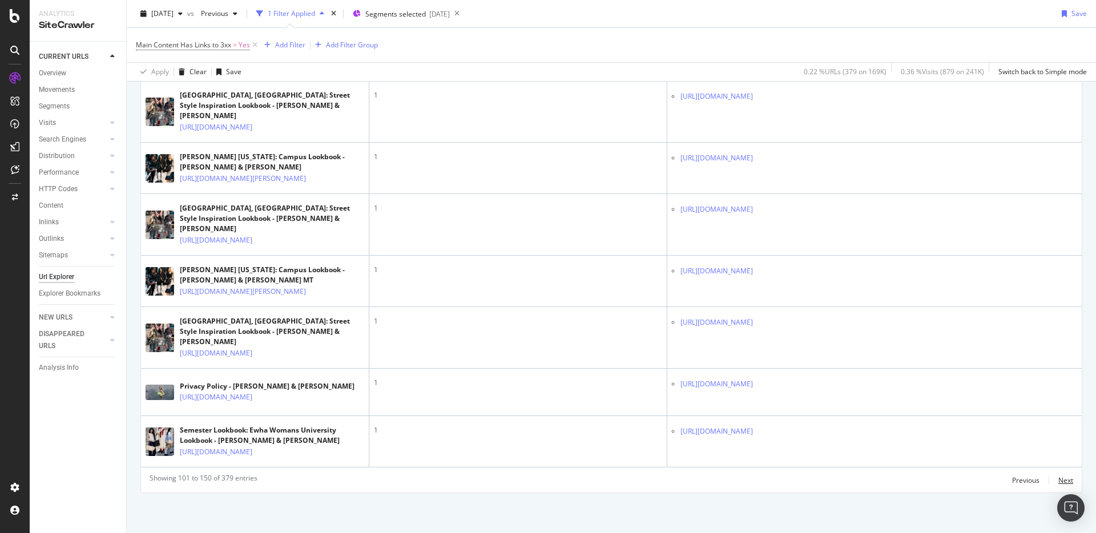
scroll to position [3084, 0]
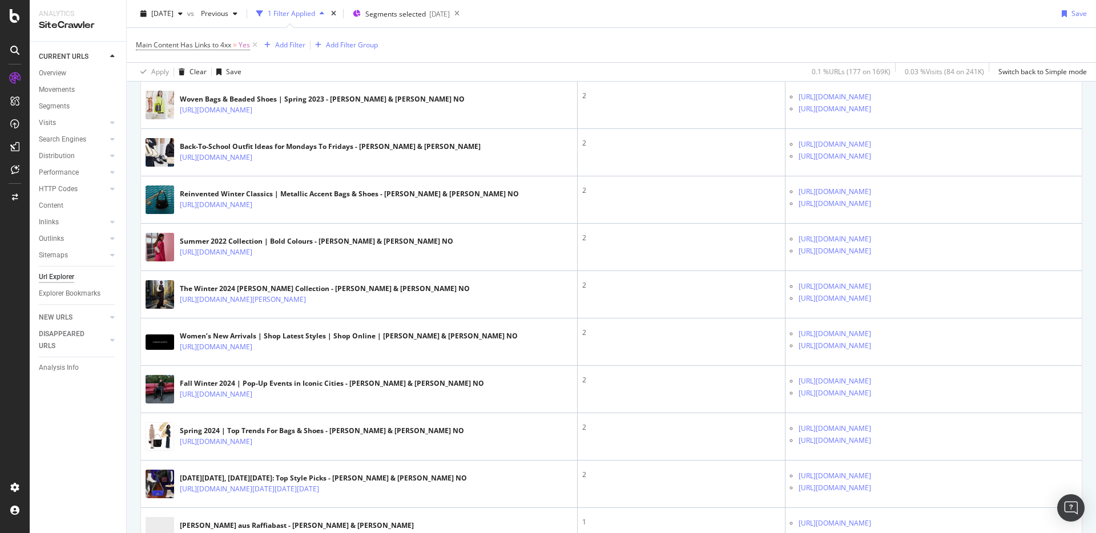
scroll to position [882, 0]
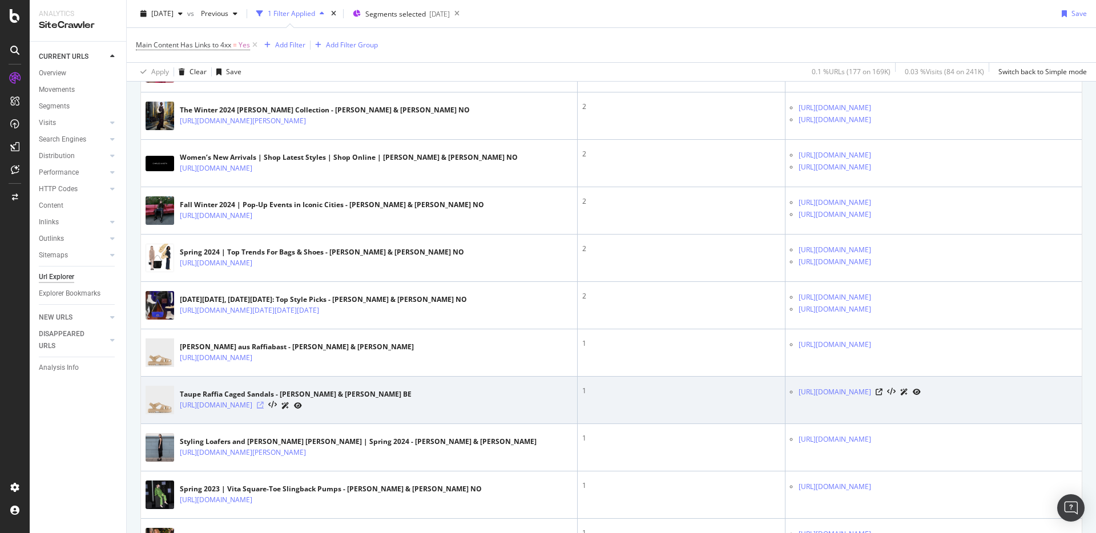
click at [264, 405] on icon at bounding box center [260, 405] width 7 height 7
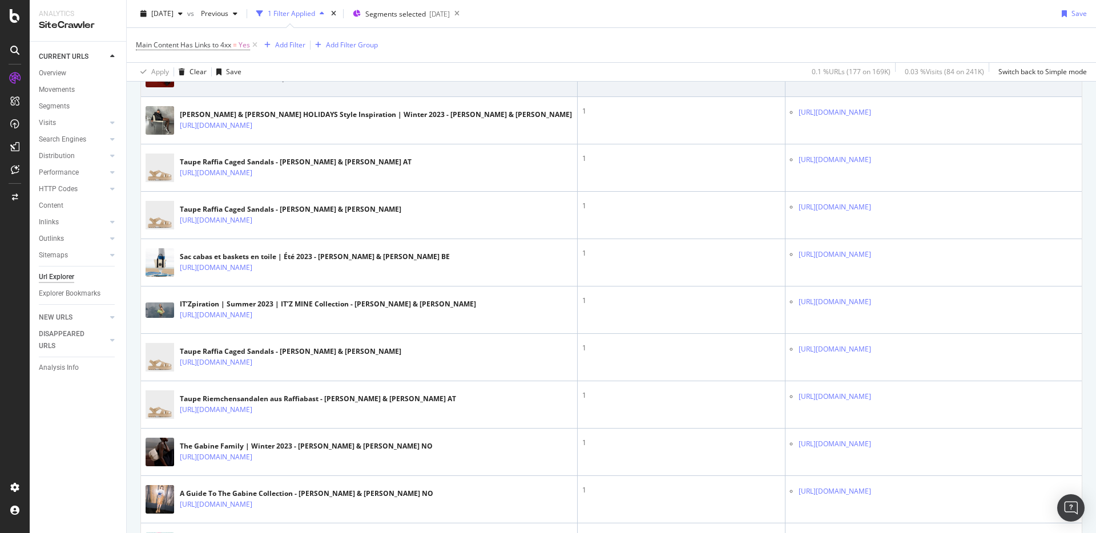
scroll to position [2014, 0]
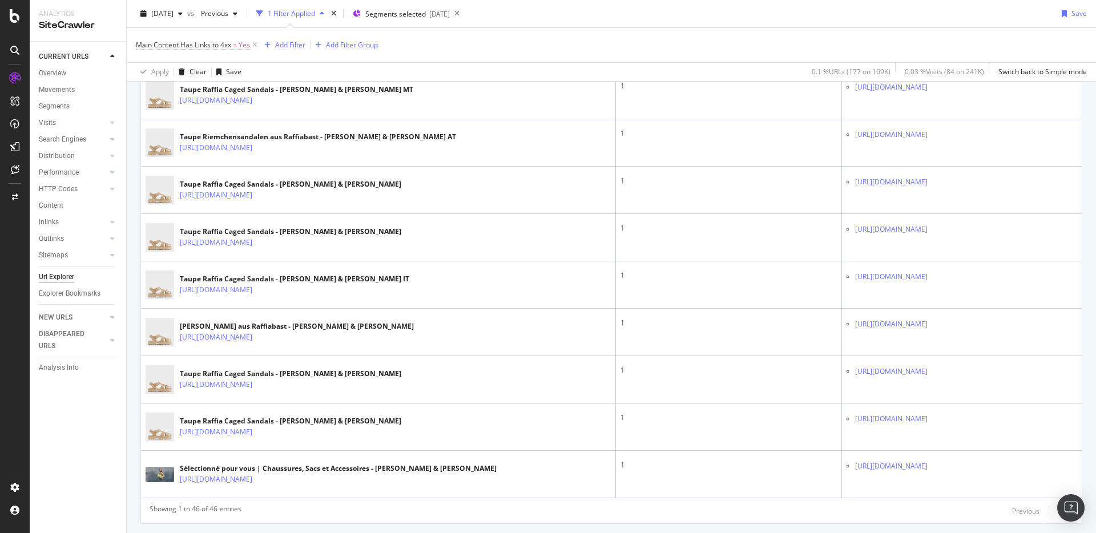
scroll to position [2088, 0]
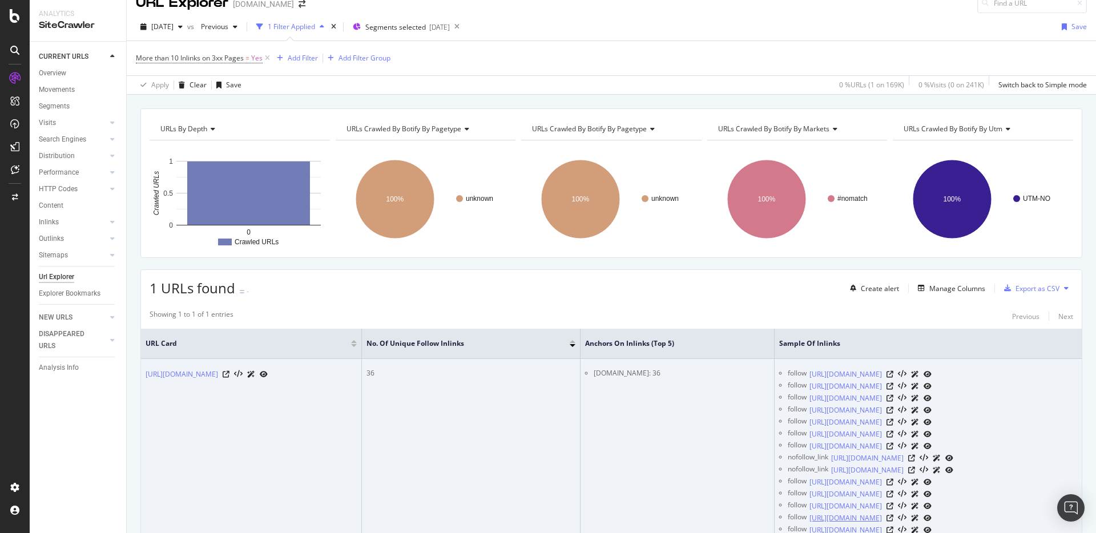
scroll to position [24, 0]
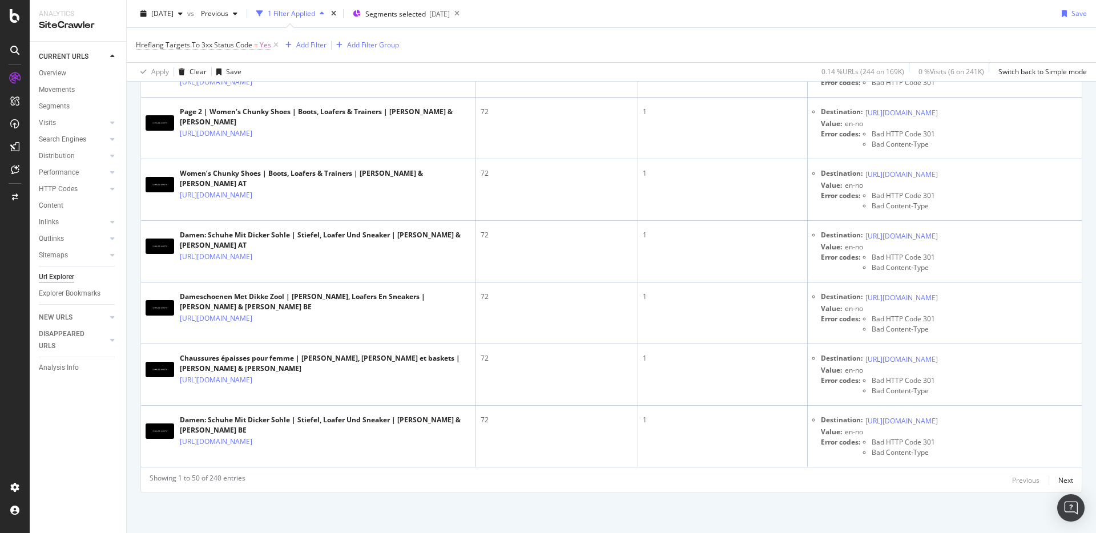
scroll to position [2549, 0]
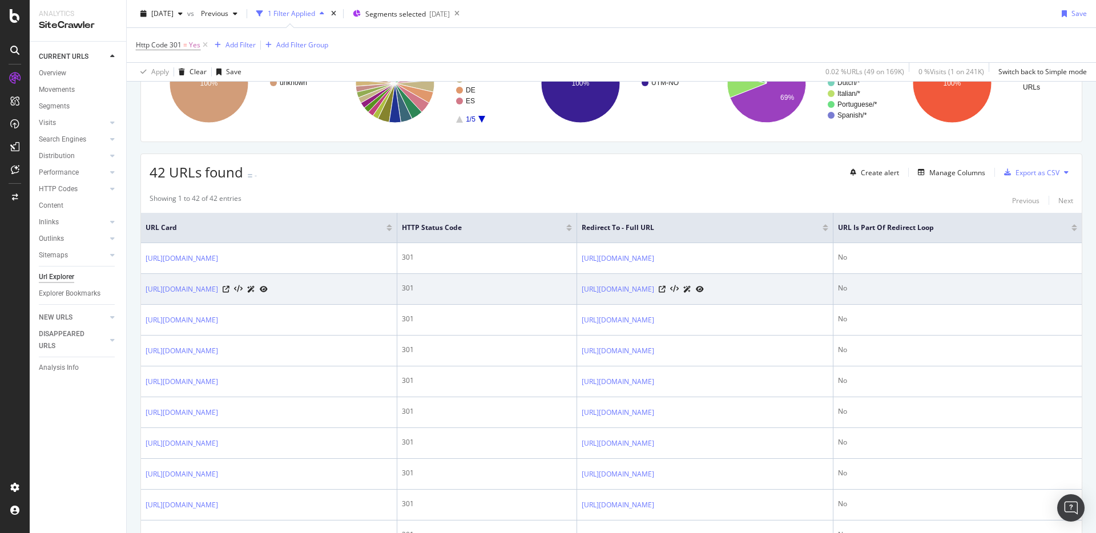
scroll to position [100, 0]
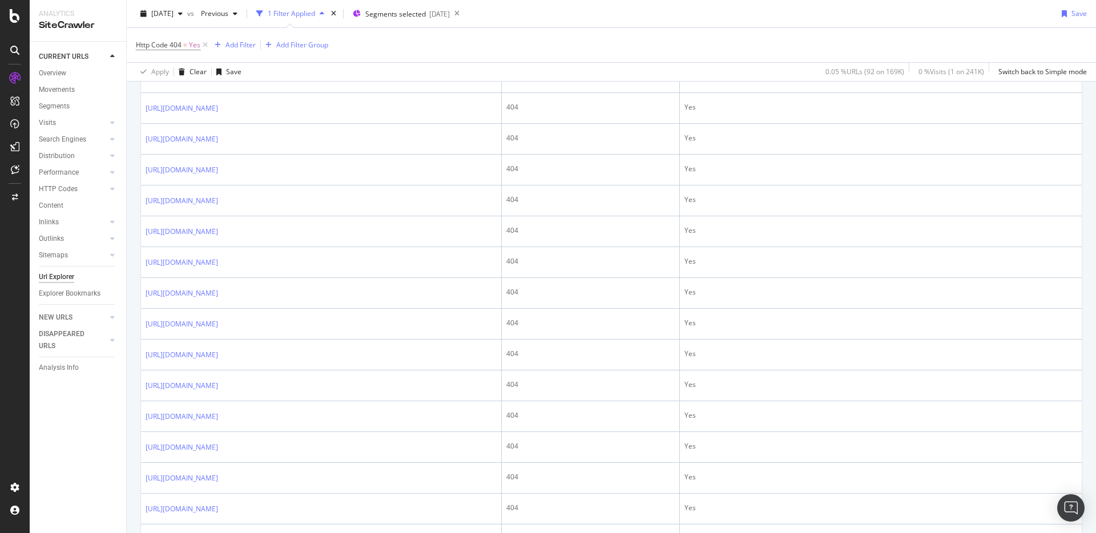
scroll to position [1357, 0]
